Goal: Information Seeking & Learning: Learn about a topic

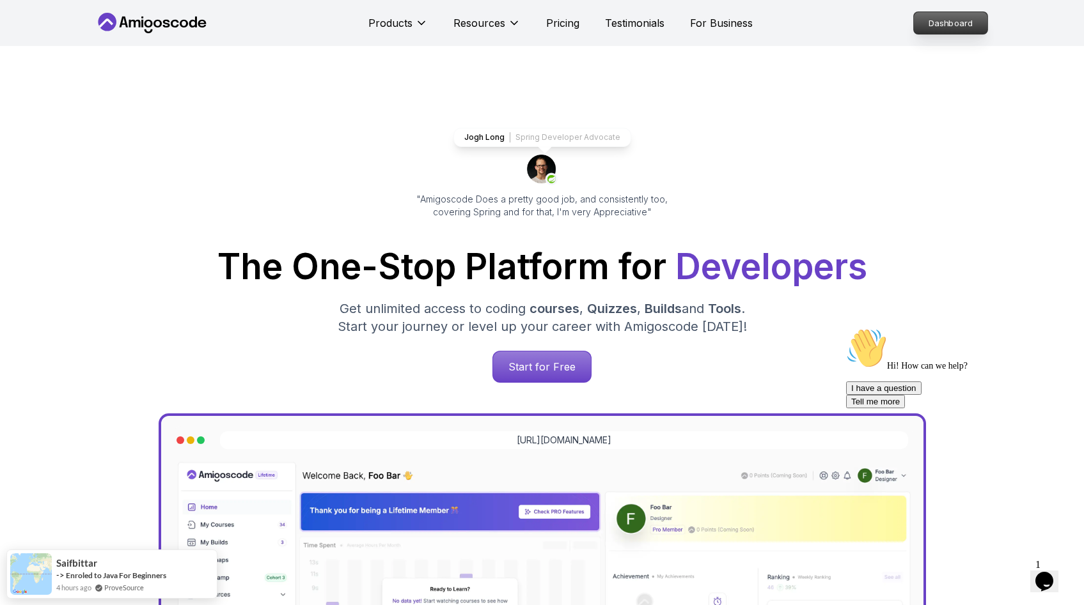
drag, startPoint x: 945, startPoint y: 19, endPoint x: 928, endPoint y: 31, distance: 21.3
click at [945, 19] on p "Dashboard" at bounding box center [951, 23] width 74 height 22
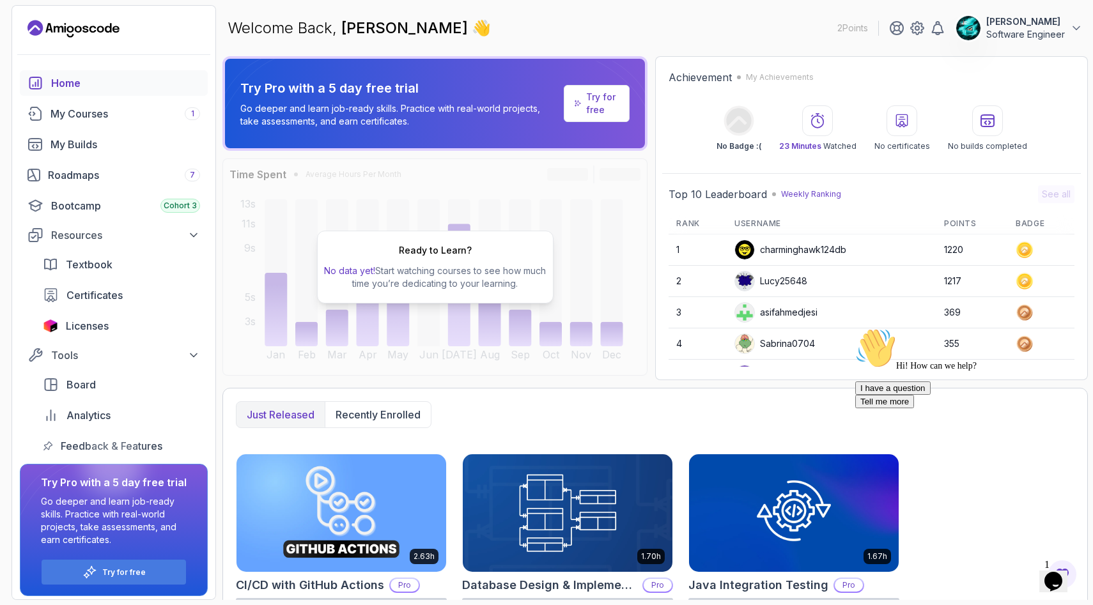
click at [454, 115] on p "Go deeper and learn job-ready skills. Practice with real-world projects, take a…" at bounding box center [399, 115] width 318 height 26
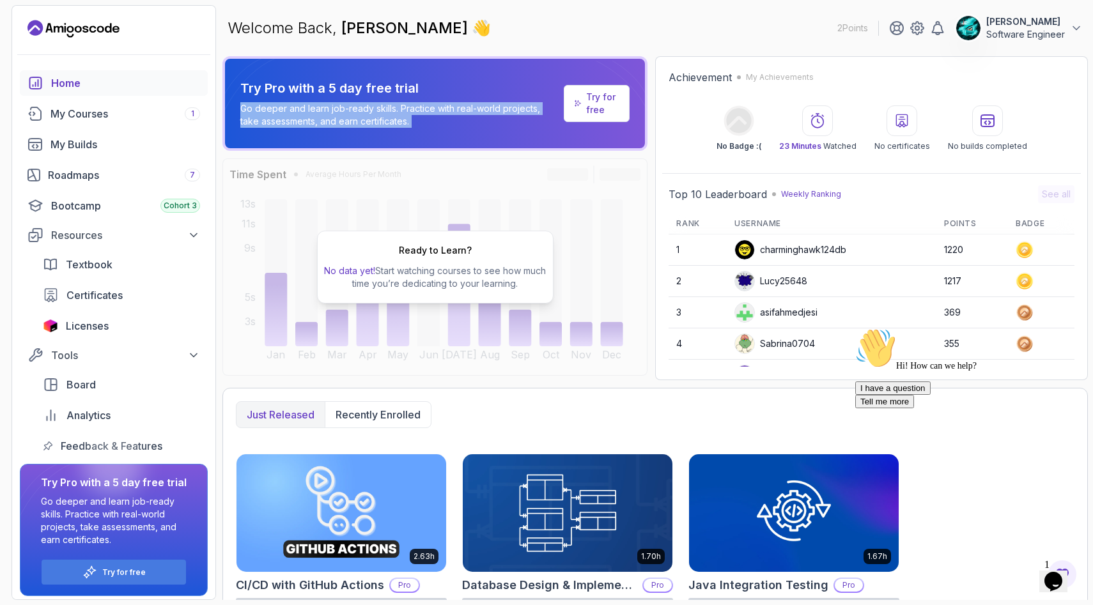
click at [454, 115] on p "Go deeper and learn job-ready skills. Practice with real-world projects, take a…" at bounding box center [399, 115] width 318 height 26
click at [459, 118] on p "Go deeper and learn job-ready skills. Practice with real-world projects, take a…" at bounding box center [399, 115] width 318 height 26
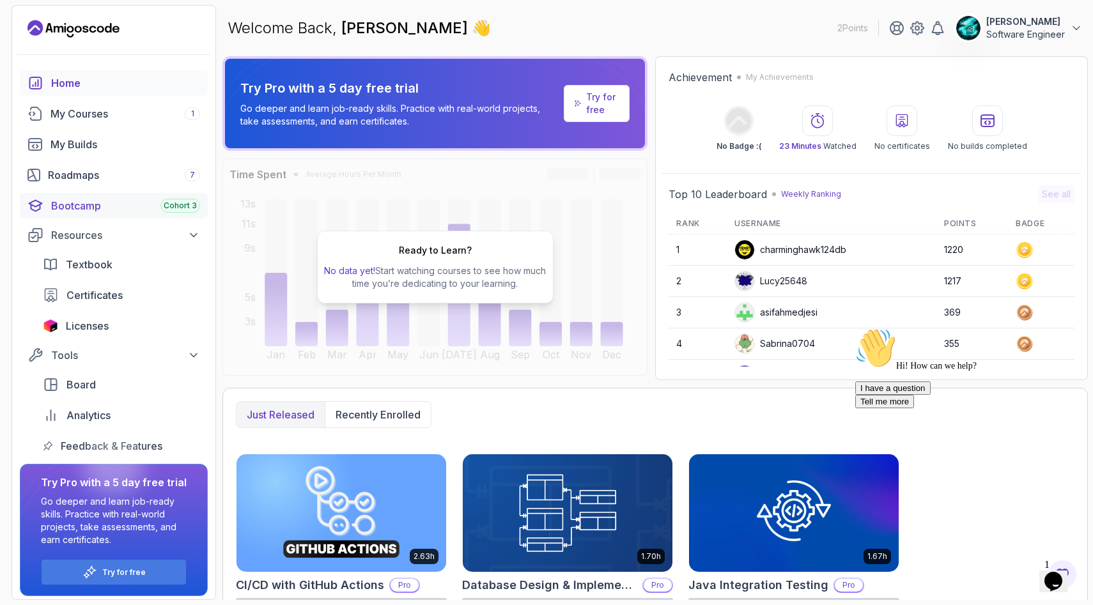
click at [191, 208] on span "Cohort 3" at bounding box center [180, 206] width 33 height 10
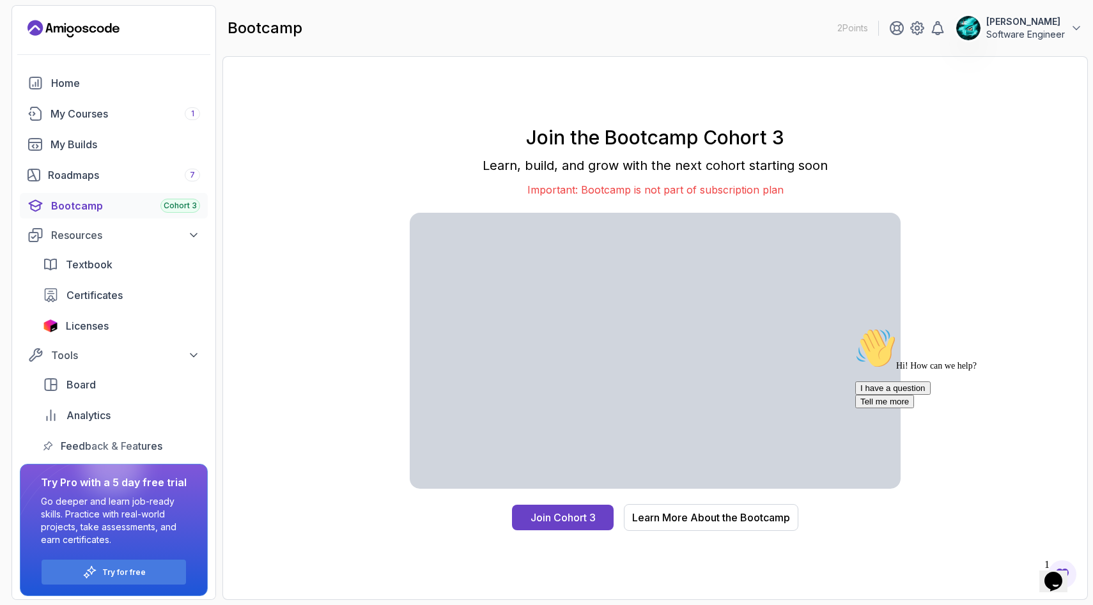
click at [855, 328] on icon "Chat attention grabber" at bounding box center [855, 328] width 0 height 0
click at [138, 236] on div "Resources" at bounding box center [125, 235] width 149 height 15
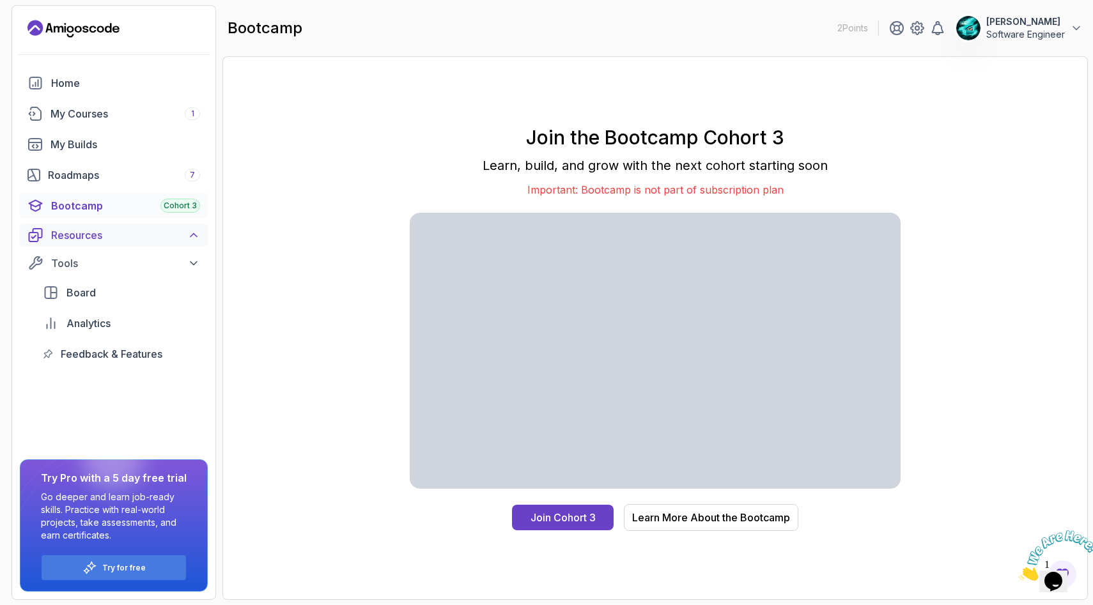
click at [138, 236] on div "Resources" at bounding box center [125, 235] width 149 height 15
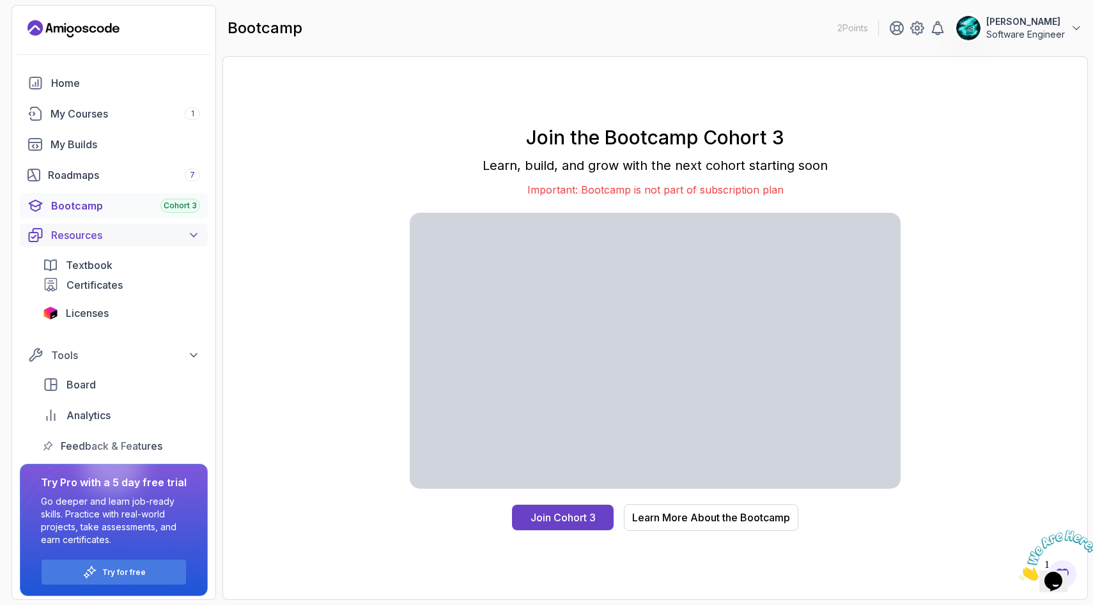
click at [138, 236] on div "Resources" at bounding box center [125, 235] width 149 height 15
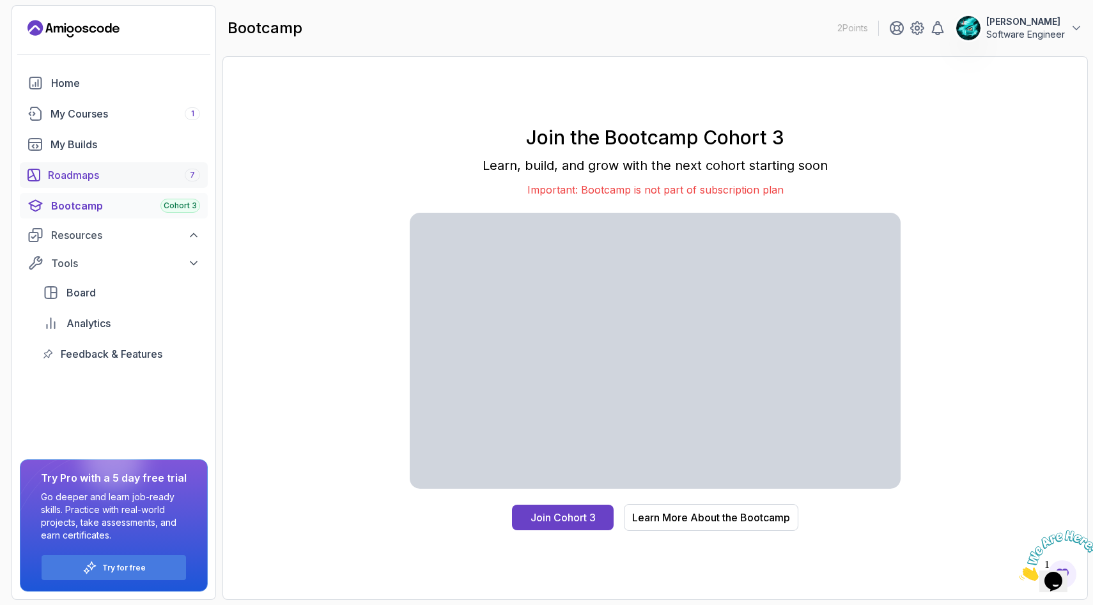
click at [134, 176] on div "Roadmaps 7" at bounding box center [124, 174] width 152 height 15
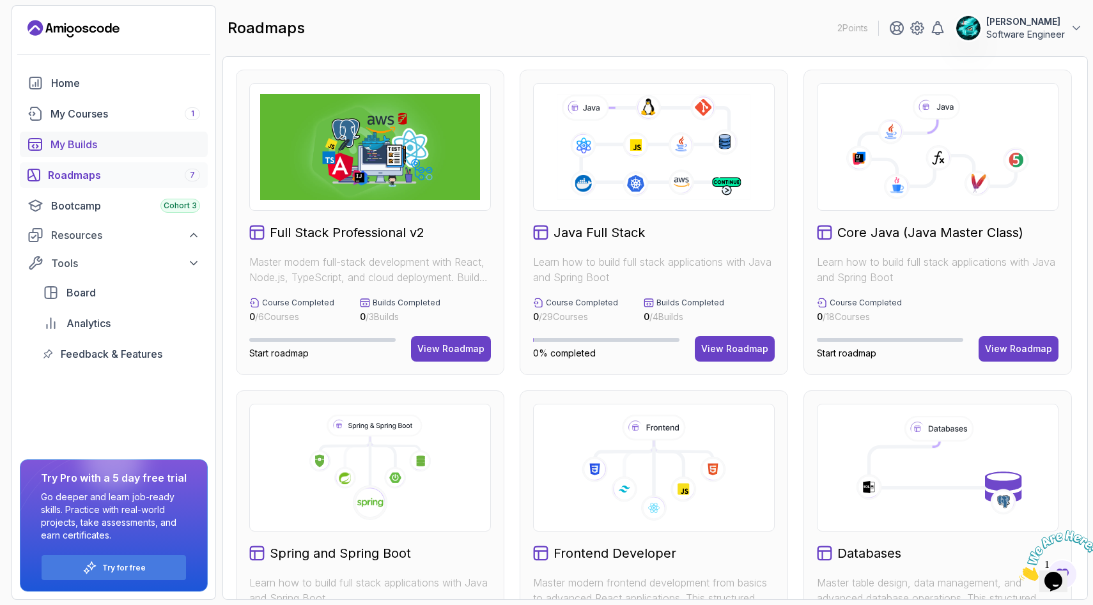
click at [124, 143] on div "My Builds" at bounding box center [126, 144] width 150 height 15
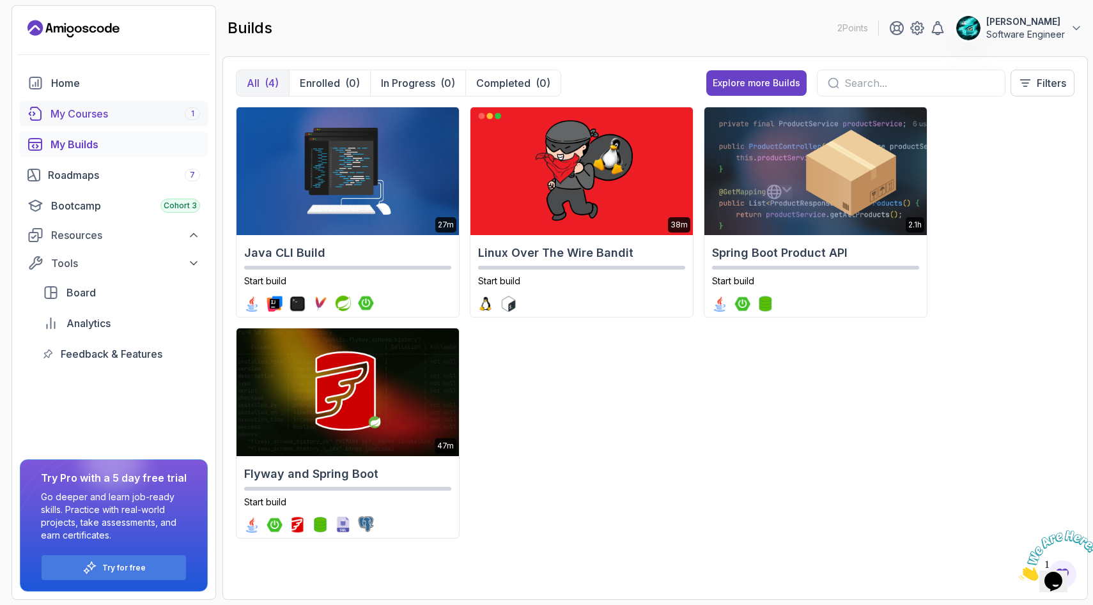
click at [134, 109] on div "My Courses 1" at bounding box center [126, 113] width 150 height 15
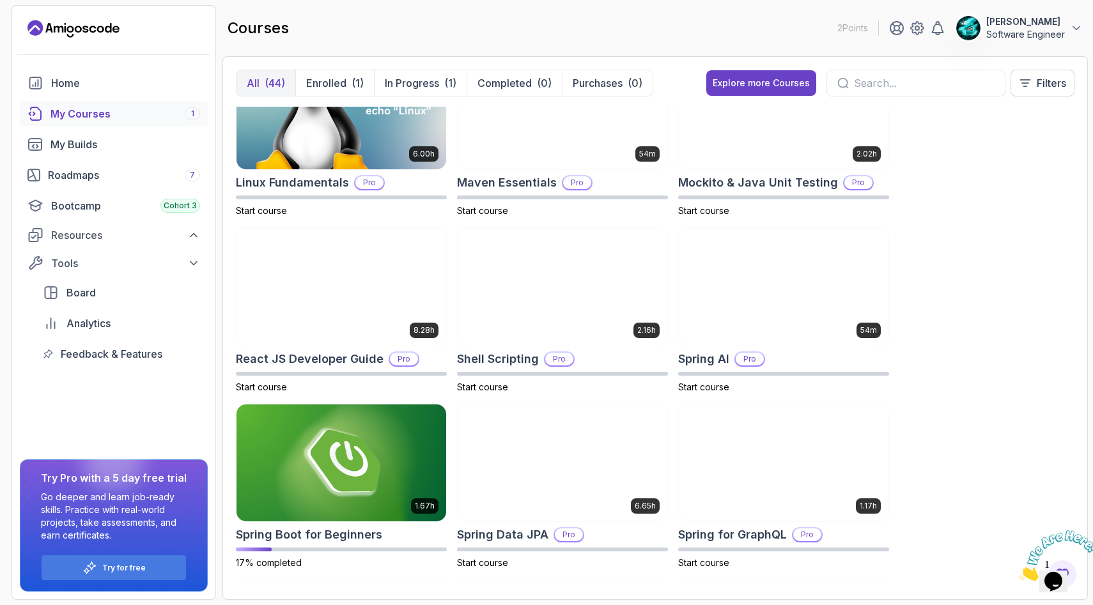
scroll to position [1905, 0]
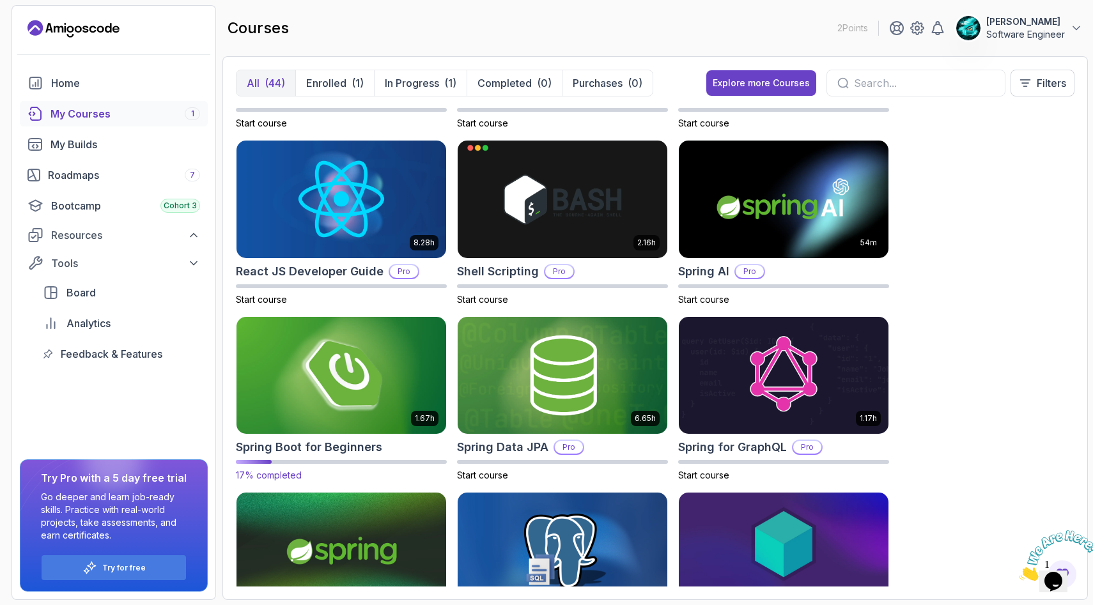
click at [332, 403] on img at bounding box center [341, 375] width 220 height 123
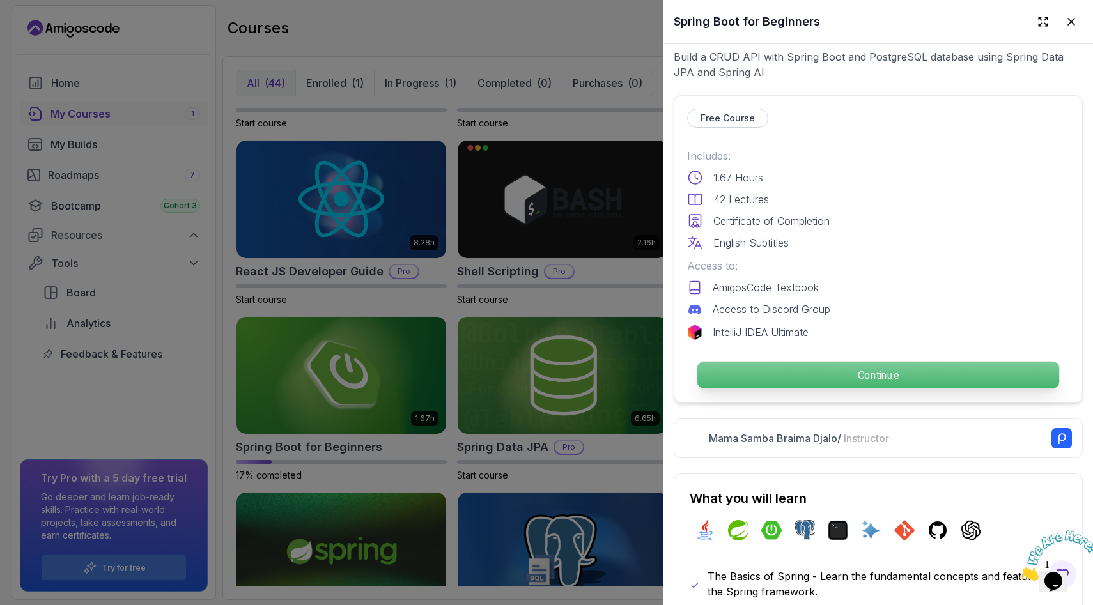
scroll to position [272, 0]
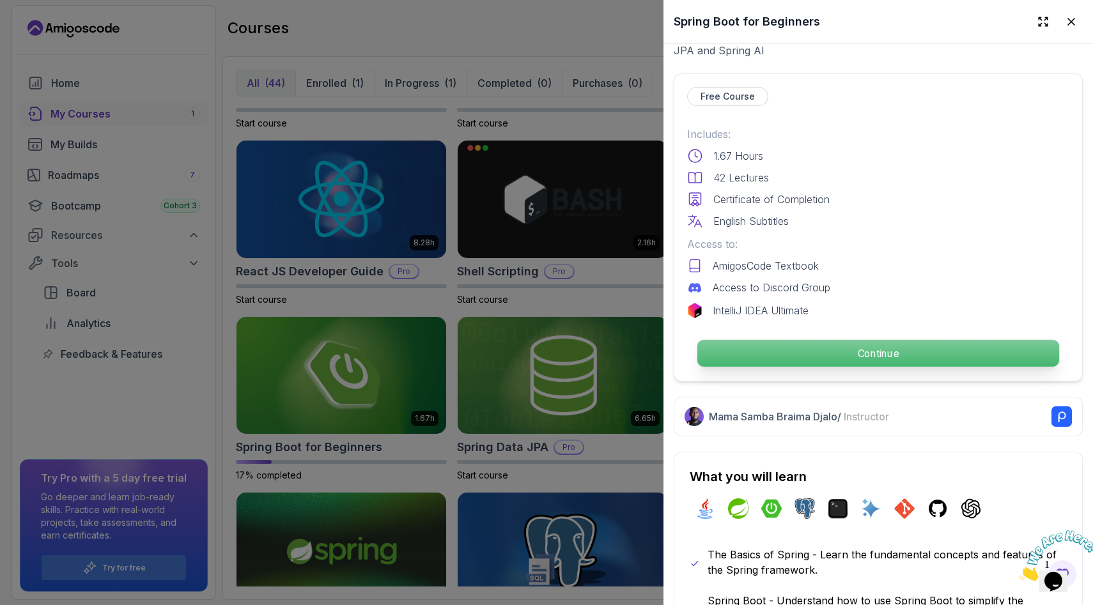
click at [795, 346] on p "Continue" at bounding box center [878, 353] width 362 height 27
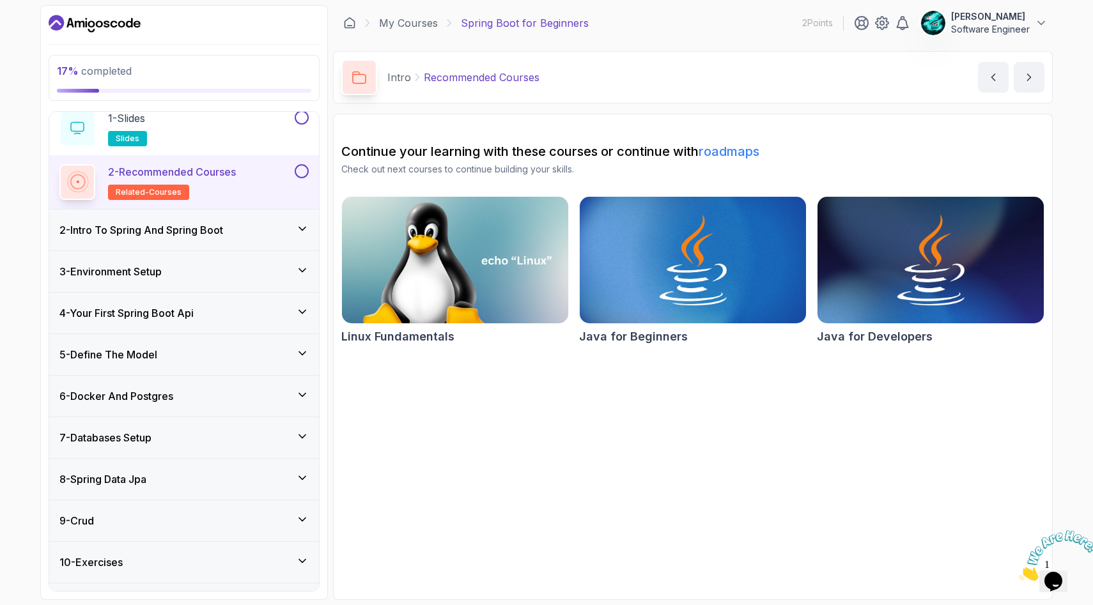
click at [302, 311] on icon at bounding box center [302, 312] width 13 height 13
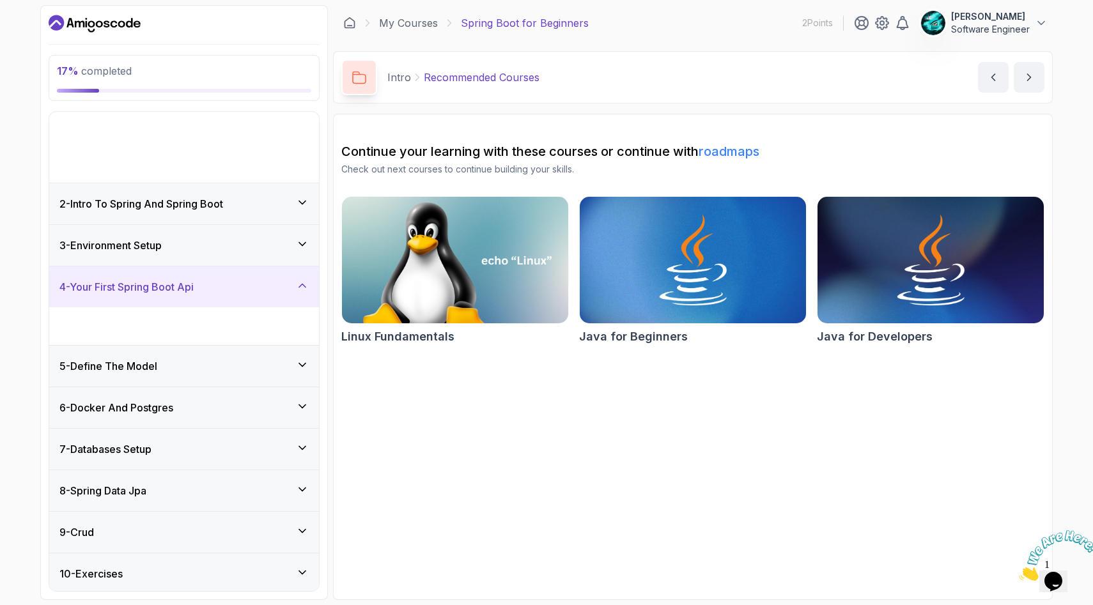
scroll to position [19, 0]
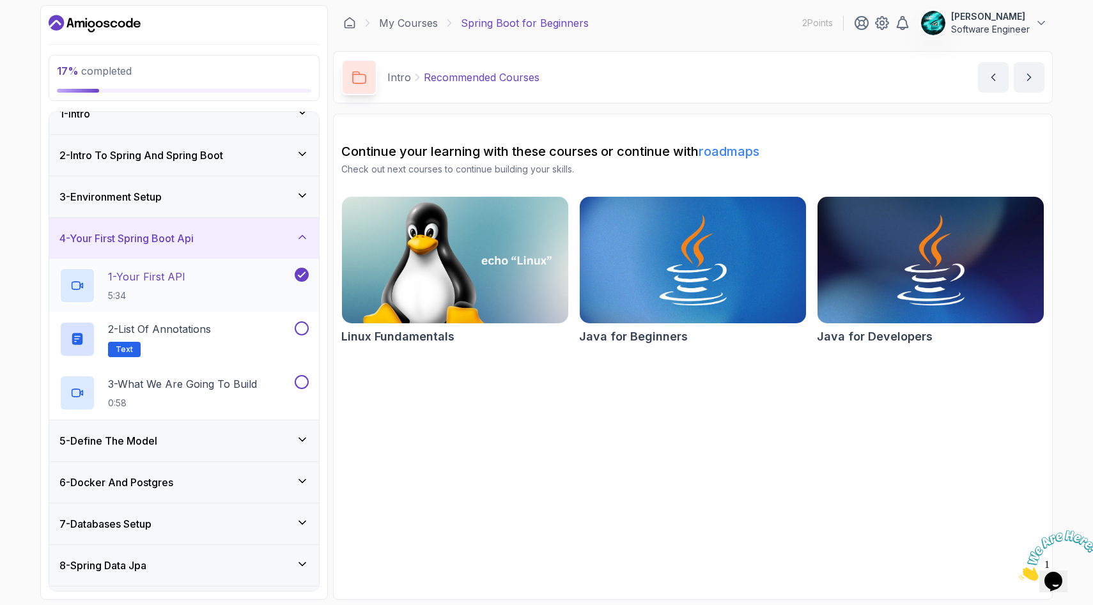
click at [249, 285] on div "1 - Your First API 5:34" at bounding box center [175, 286] width 233 height 36
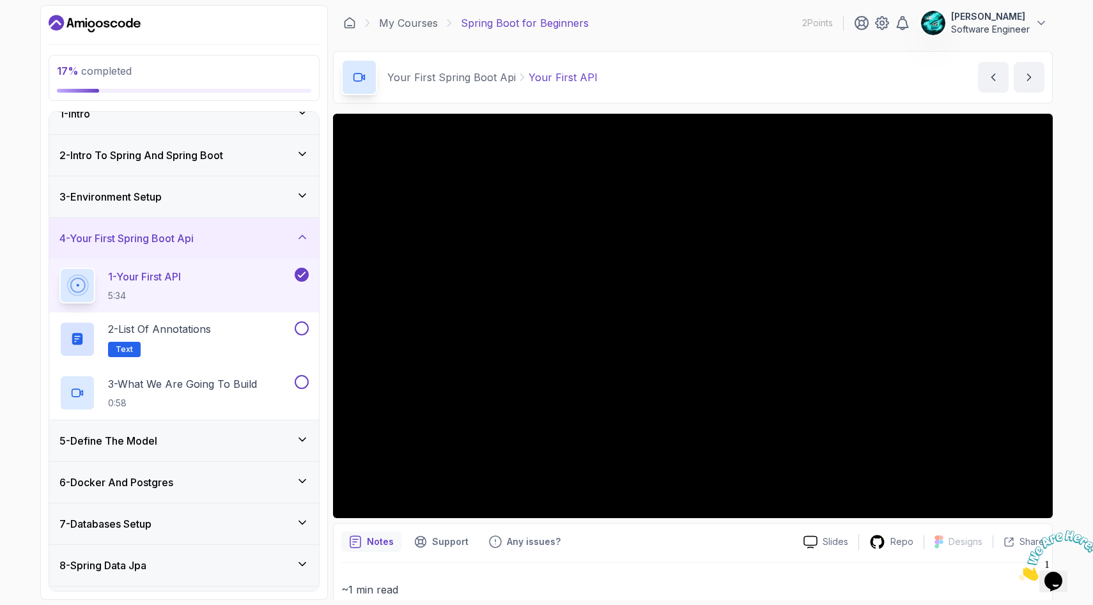
click at [1061, 578] on img at bounding box center [1058, 556] width 79 height 51
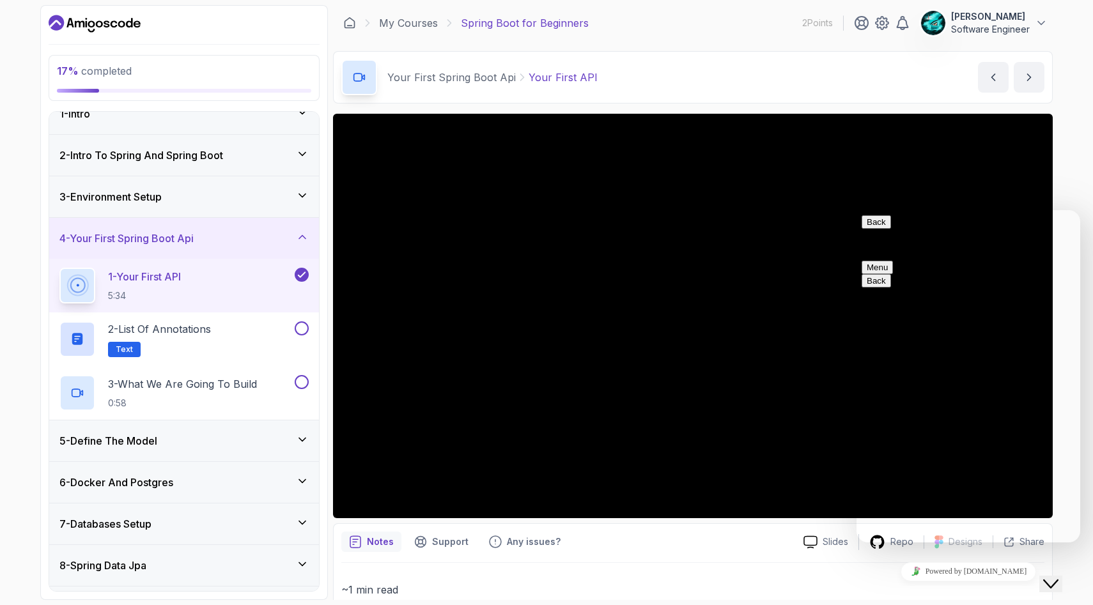
click at [1059, 577] on icon "Close Chat This icon closes the chat window." at bounding box center [1050, 584] width 15 height 15
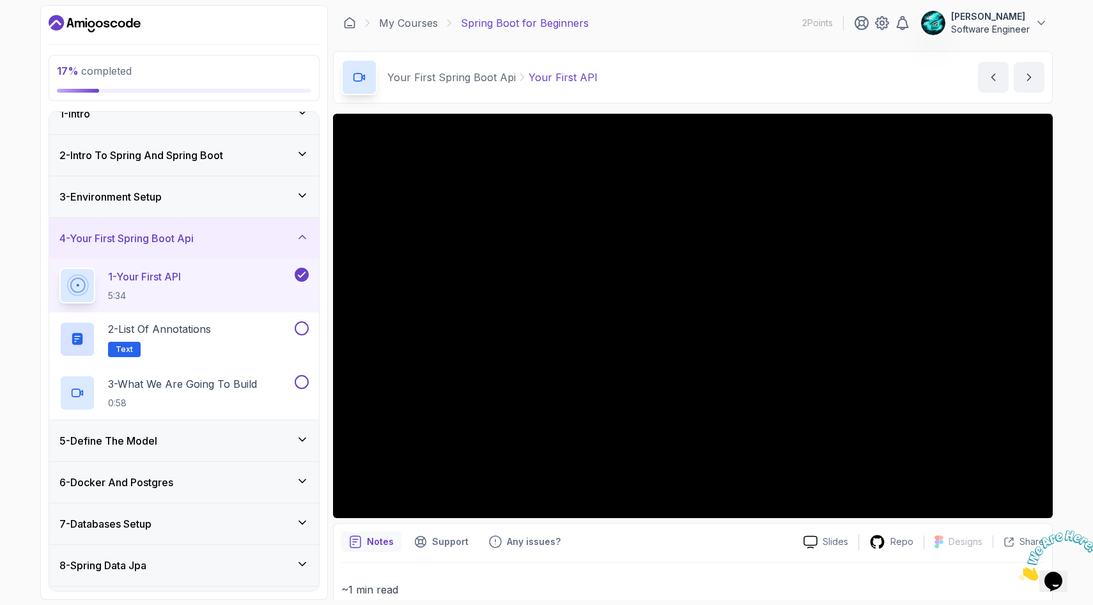
click at [1019, 572] on icon "Close" at bounding box center [1019, 577] width 0 height 11
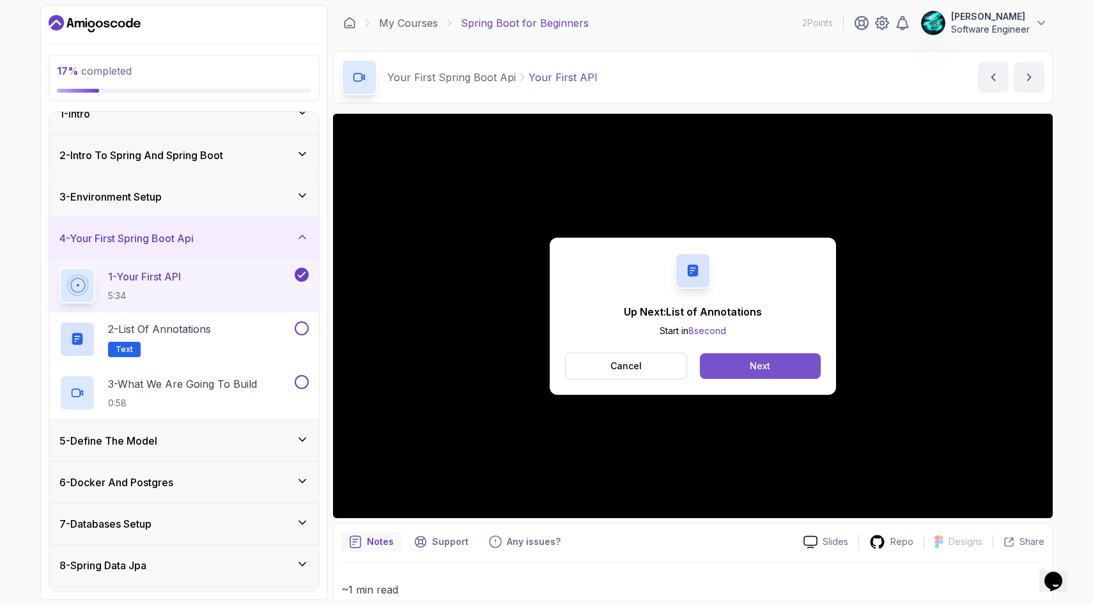
click at [781, 364] on button "Next" at bounding box center [760, 367] width 121 height 26
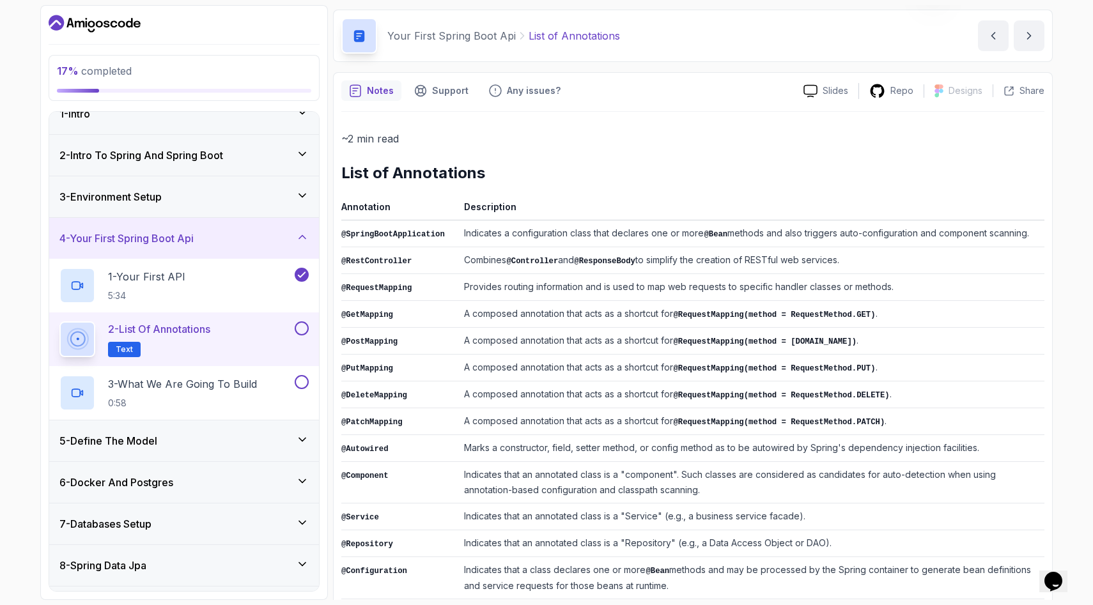
scroll to position [58, 0]
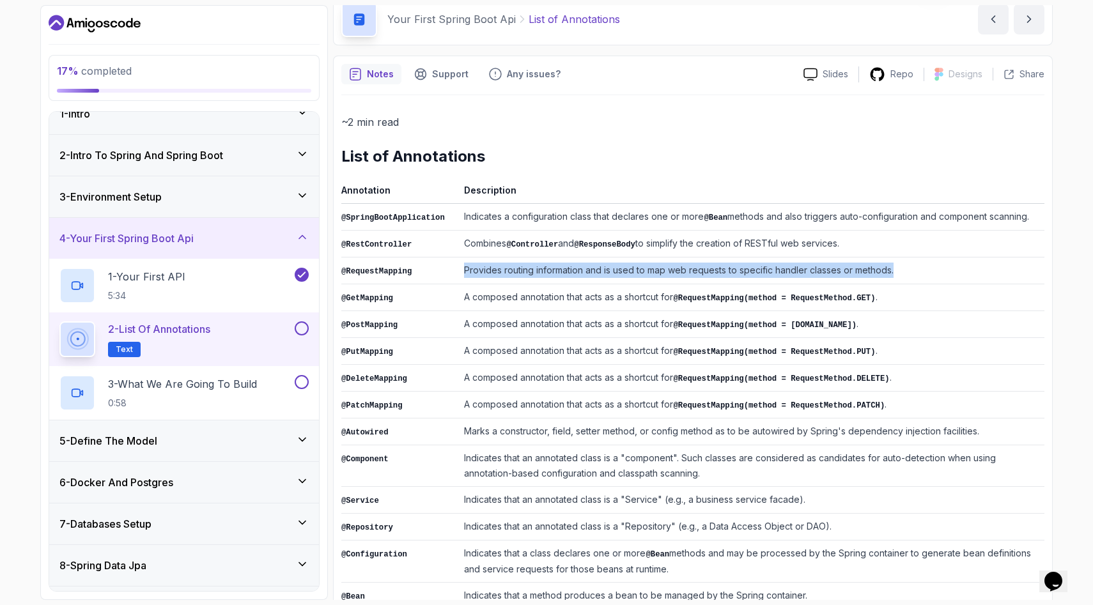
drag, startPoint x: 467, startPoint y: 274, endPoint x: 747, endPoint y: 279, distance: 280.7
click at [747, 279] on td "Provides routing information and is used to map web requests to specific handle…" at bounding box center [752, 271] width 586 height 27
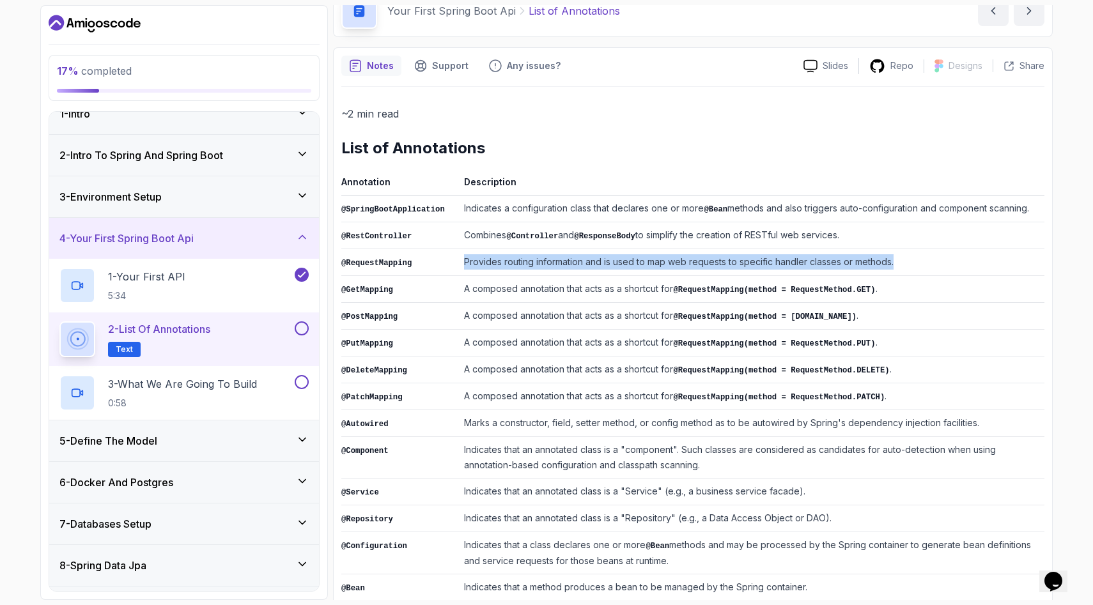
scroll to position [74, 0]
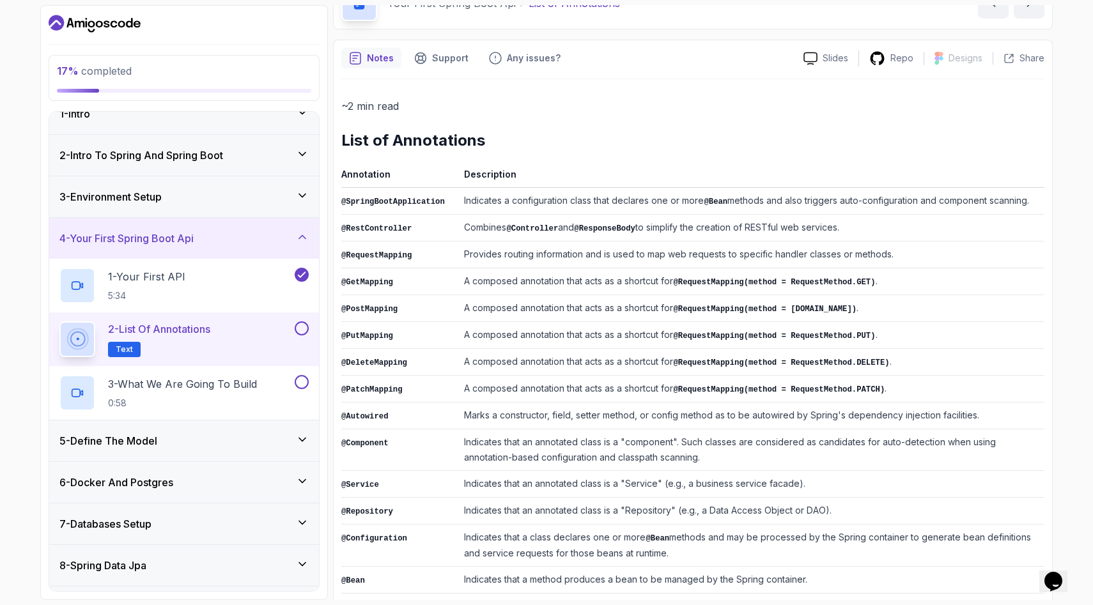
click at [747, 279] on code "@RequestMapping(method = RequestMethod.GET)" at bounding box center [774, 282] width 202 height 9
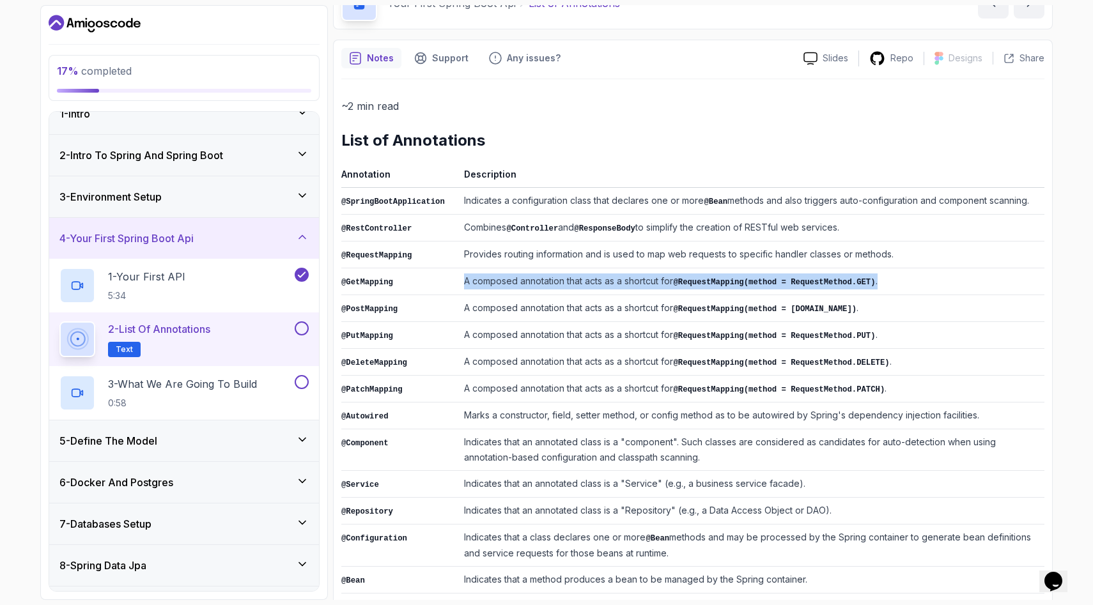
click at [747, 279] on code "@RequestMapping(method = RequestMethod.GET)" at bounding box center [774, 282] width 202 height 9
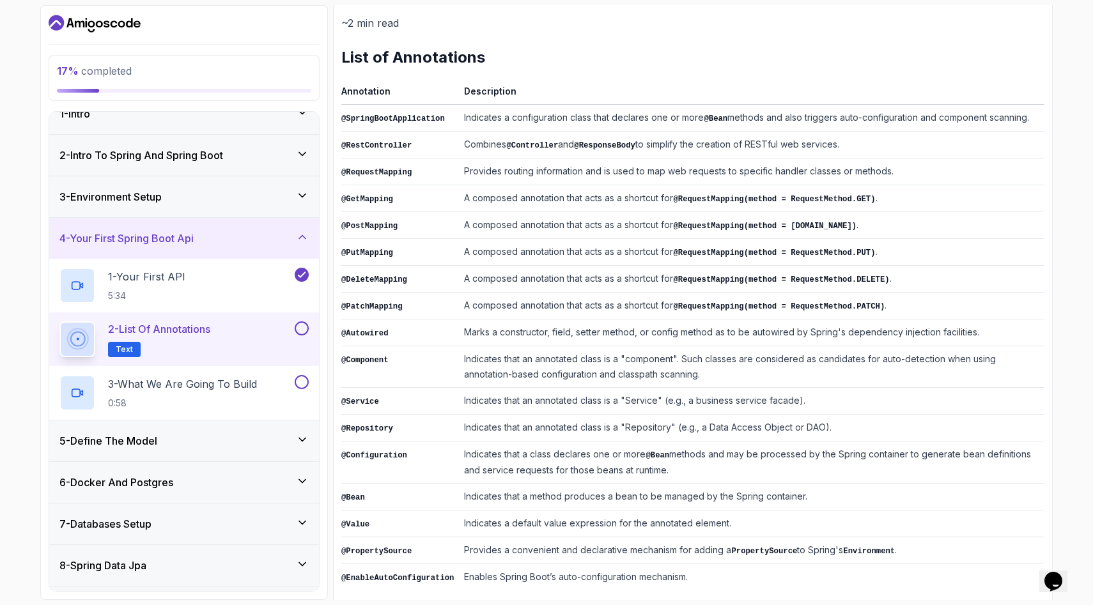
scroll to position [164, 0]
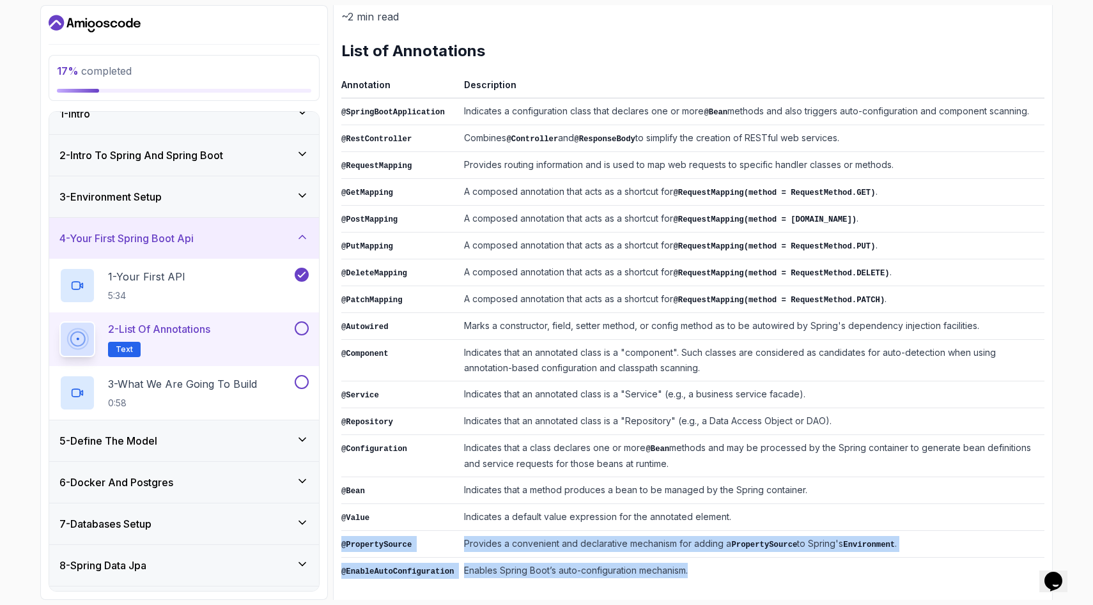
drag, startPoint x: 709, startPoint y: 566, endPoint x: 343, endPoint y: 537, distance: 367.4
click at [343, 537] on tbody "@SpringBootApplication Indicates a configuration class that declares one or mor…" at bounding box center [692, 341] width 703 height 486
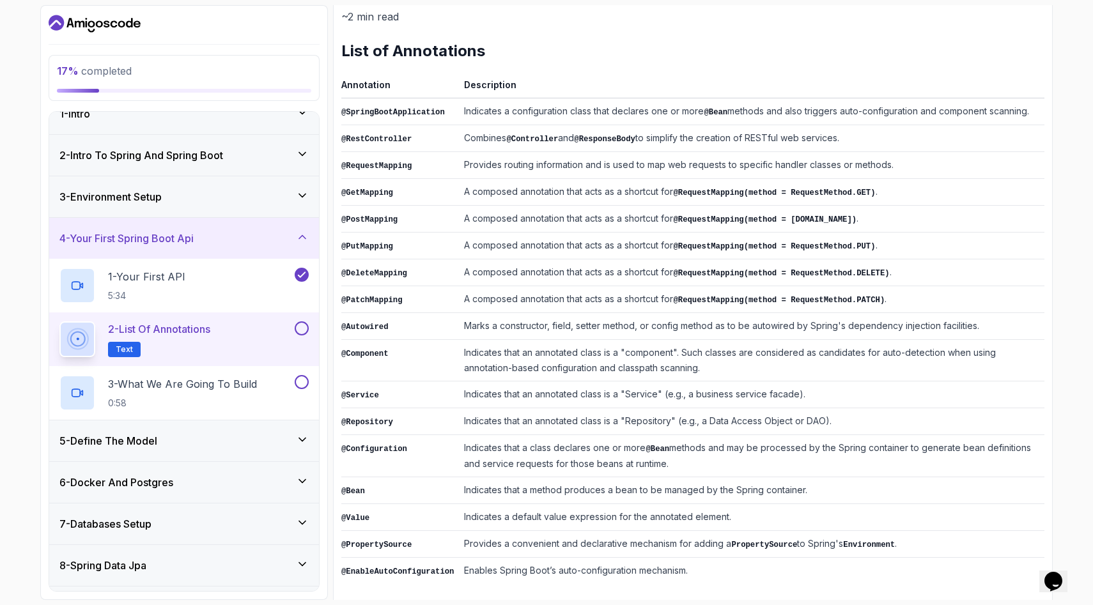
click at [660, 538] on td "Provides a convenient and declarative mechanism for adding a PropertySource to …" at bounding box center [752, 544] width 586 height 27
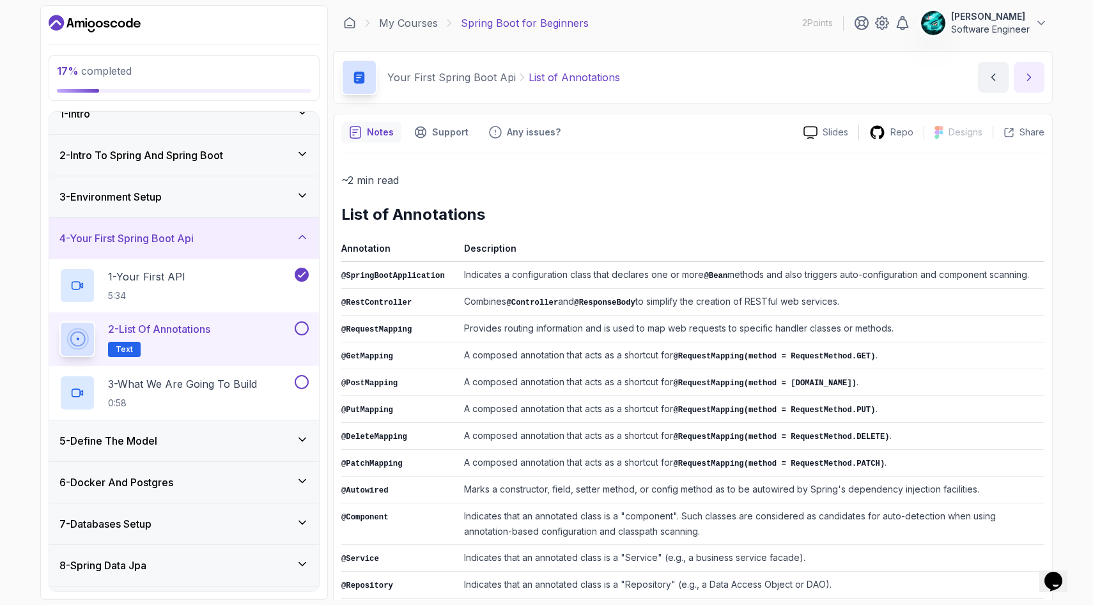
click at [1034, 72] on icon "next content" at bounding box center [1029, 77] width 13 height 13
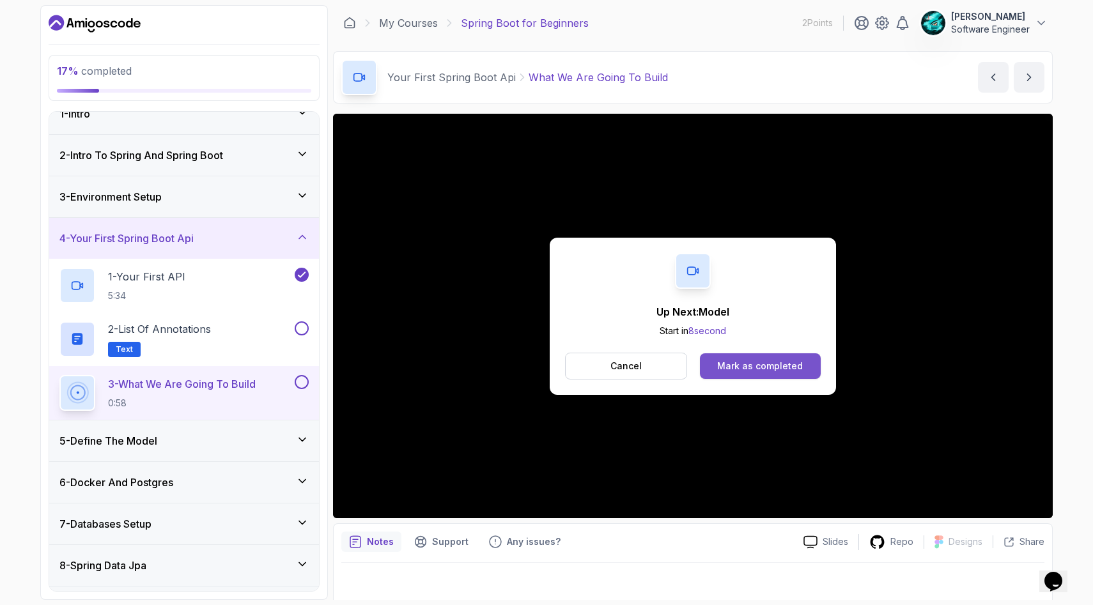
click at [743, 359] on button "Mark as completed" at bounding box center [760, 367] width 121 height 26
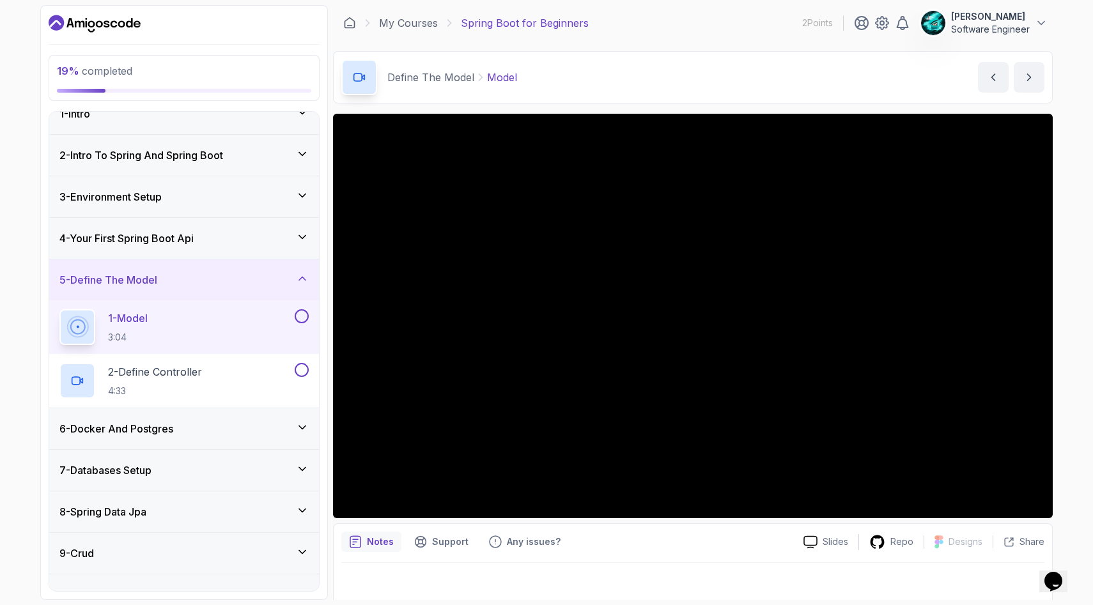
scroll to position [7, 0]
